Goal: Transaction & Acquisition: Book appointment/travel/reservation

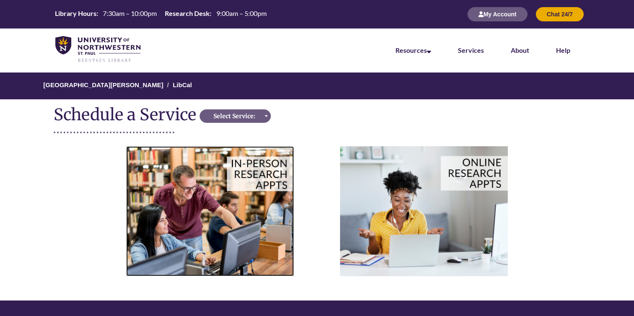
click at [244, 198] on img at bounding box center [210, 211] width 168 height 130
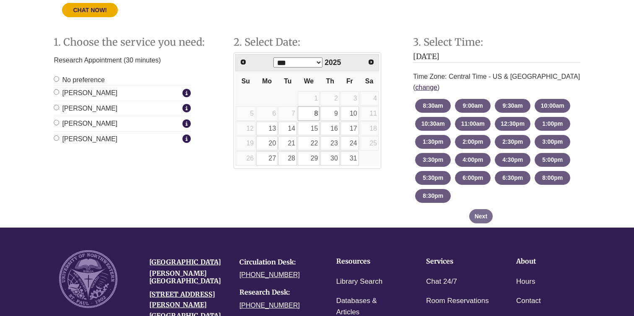
scroll to position [285, 0]
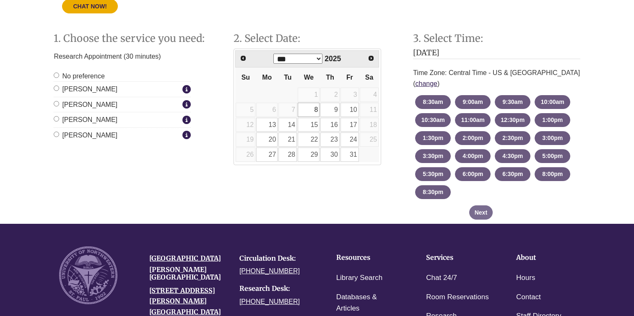
click at [58, 106] on label "[PERSON_NAME]" at bounding box center [117, 104] width 127 height 11
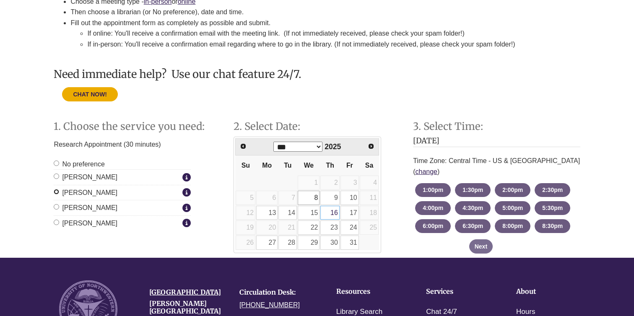
scroll to position [202, 0]
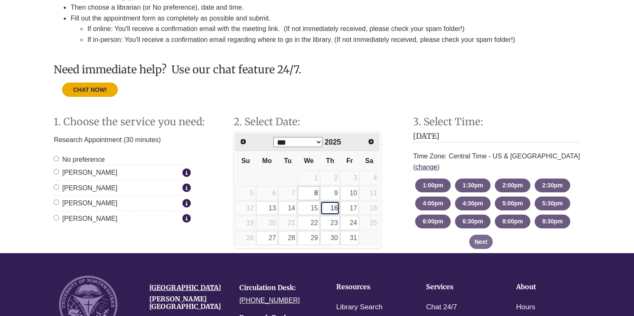
click at [333, 208] on link "16" at bounding box center [329, 208] width 19 height 14
click at [557, 215] on button "3:30pm - until 4:00pm [DATE]" at bounding box center [553, 222] width 36 height 14
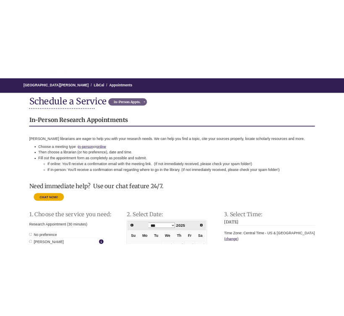
scroll to position [0, 0]
